Goal: Check status: Check status

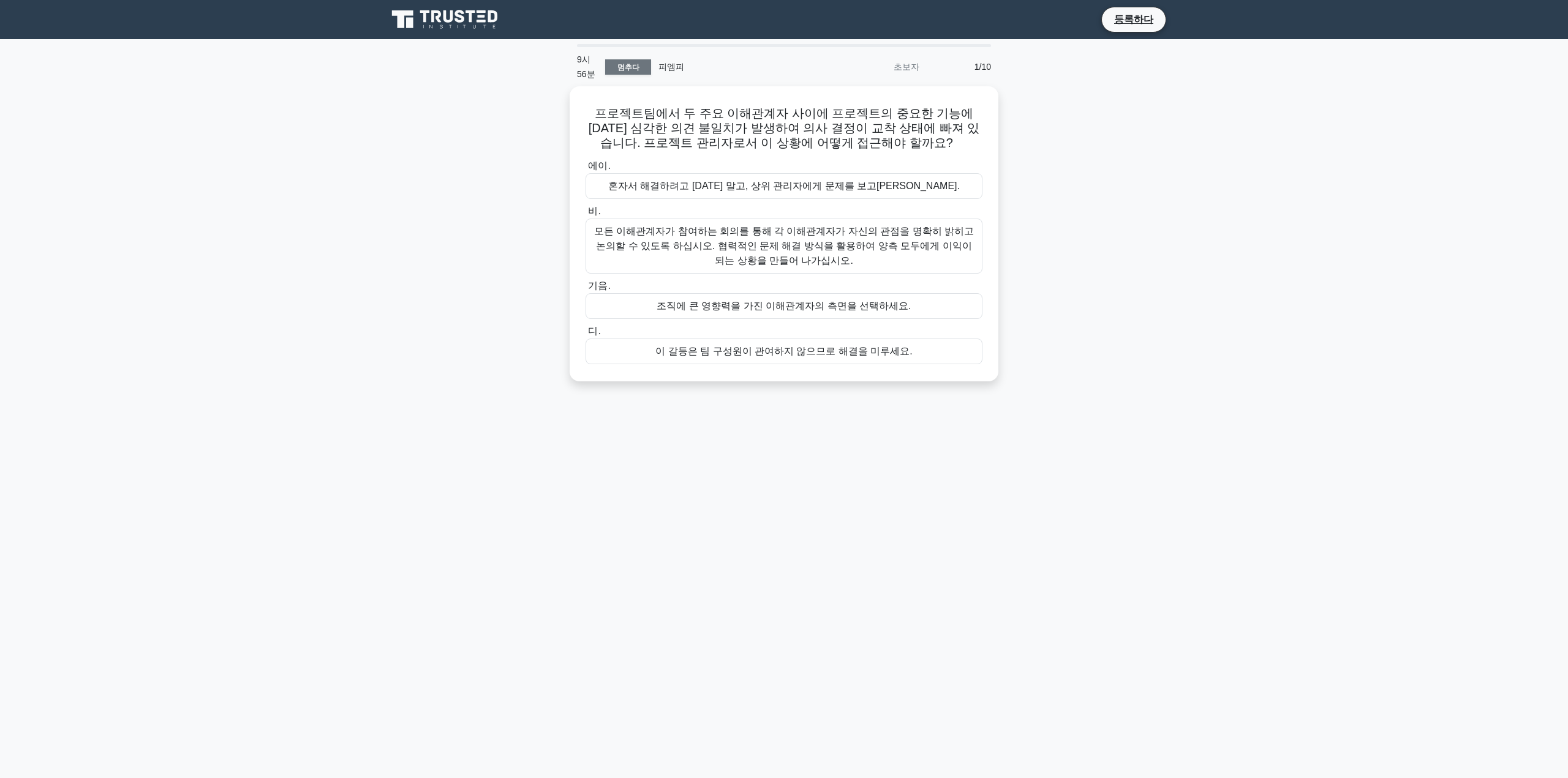
click at [507, 69] on font "멈추다" at bounding box center [628, 67] width 22 height 9
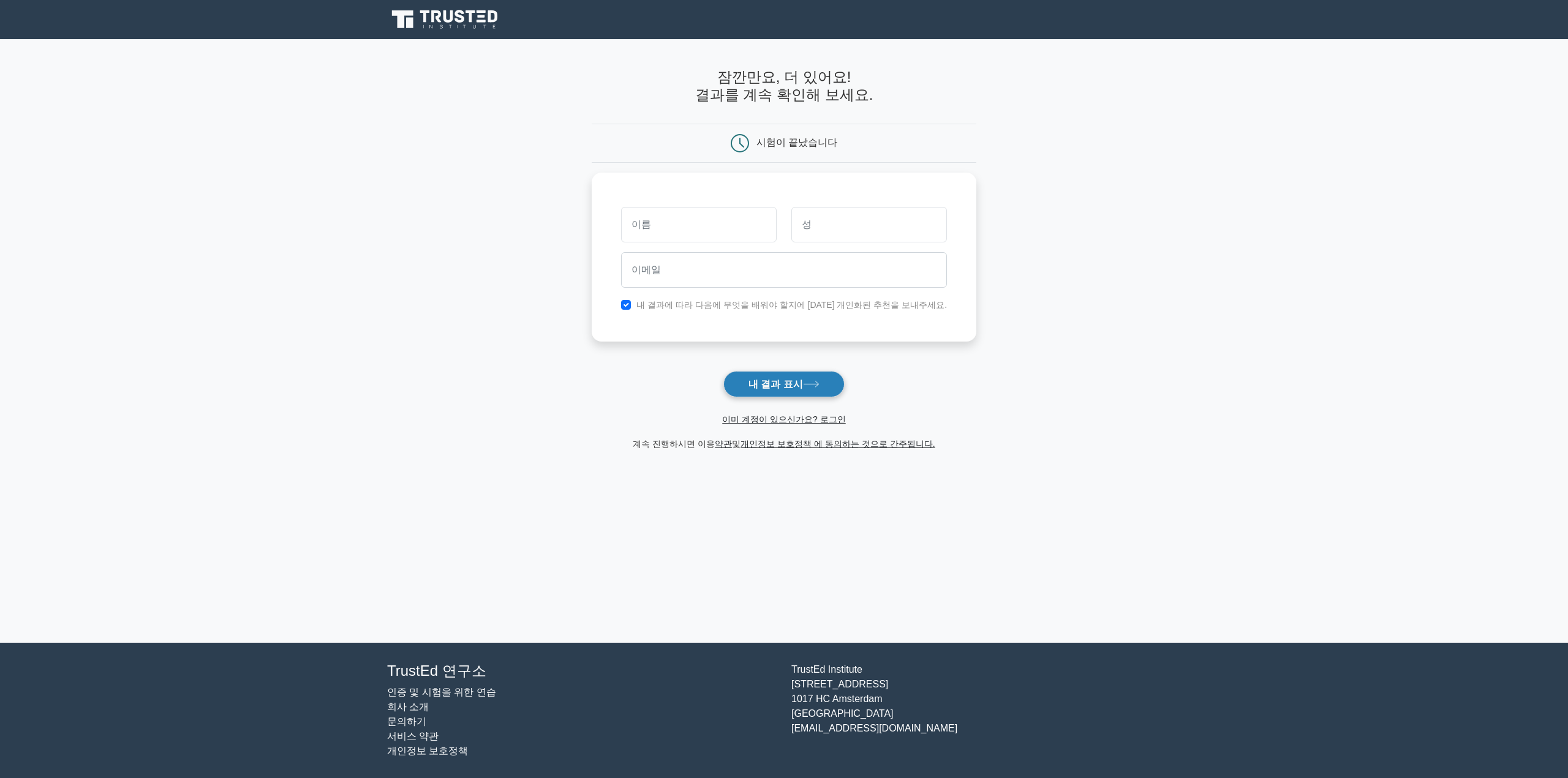
click at [784, 389] on font "내 결과 표시" at bounding box center [776, 384] width 55 height 10
click at [1085, 260] on main "잠깐만요, 더 있어요! 결과를 계속 확인해 보세요. 시험이 끝났습니다" at bounding box center [784, 341] width 1568 height 604
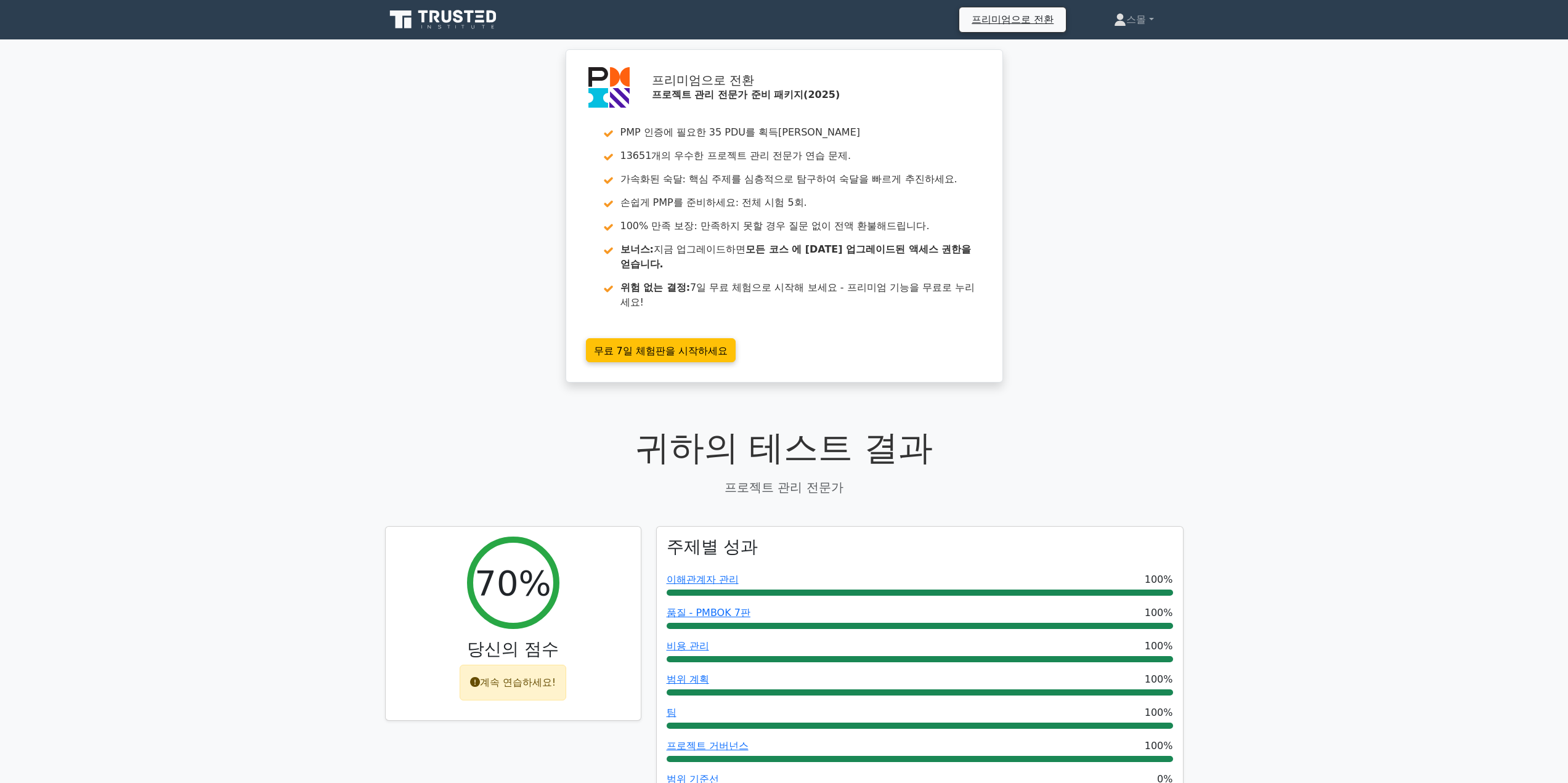
click at [1312, 274] on div "프리미엄으로 전환 프로젝트 관리 전문가 준비 패키지(2025) PMP 인증에 필요한 35 PDU를 획득하세요 13651개의 우수한 프로젝트 관…" at bounding box center [784, 223] width 1568 height 348
